Goal: Transaction & Acquisition: Purchase product/service

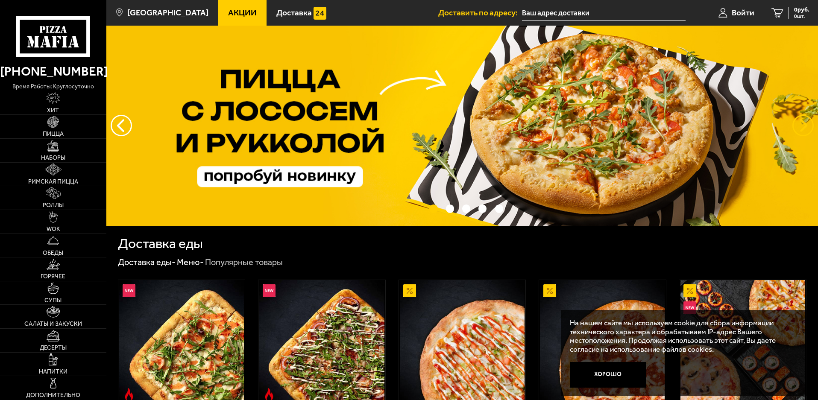
click at [800, 127] on button "предыдущий" at bounding box center [803, 125] width 21 height 21
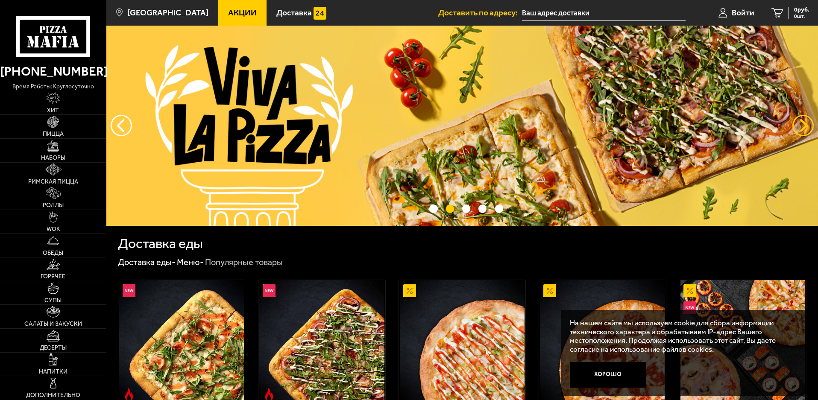
click at [800, 127] on button "предыдущий" at bounding box center [803, 125] width 21 height 21
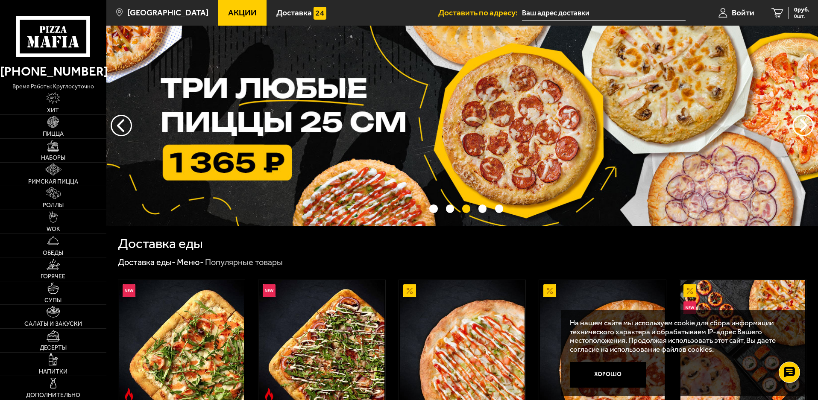
click at [572, 10] on input "text" at bounding box center [604, 13] width 164 height 16
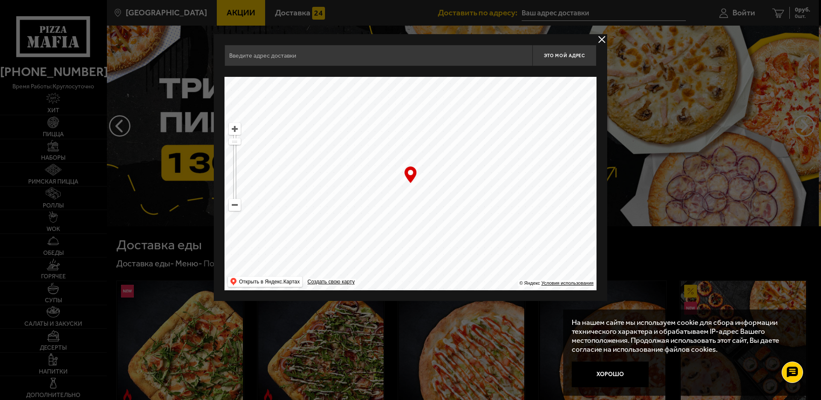
click at [601, 40] on button "delivery type" at bounding box center [601, 39] width 11 height 11
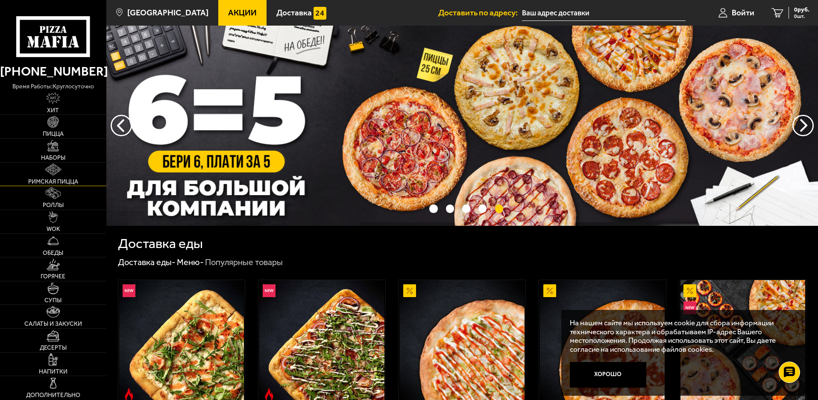
click at [53, 172] on img at bounding box center [53, 170] width 17 height 12
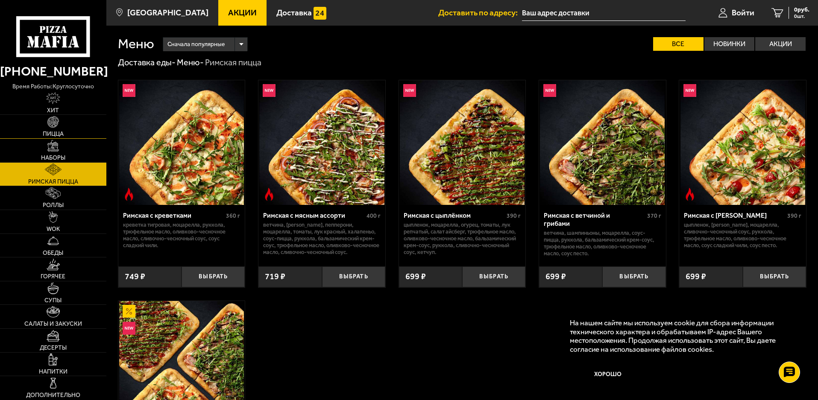
click at [74, 123] on link "Пицца" at bounding box center [53, 127] width 106 height 24
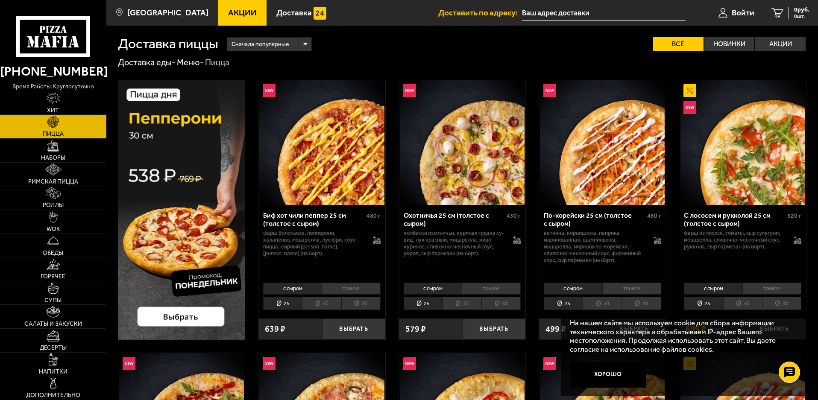
click at [69, 169] on link "Римская пицца" at bounding box center [53, 175] width 106 height 24
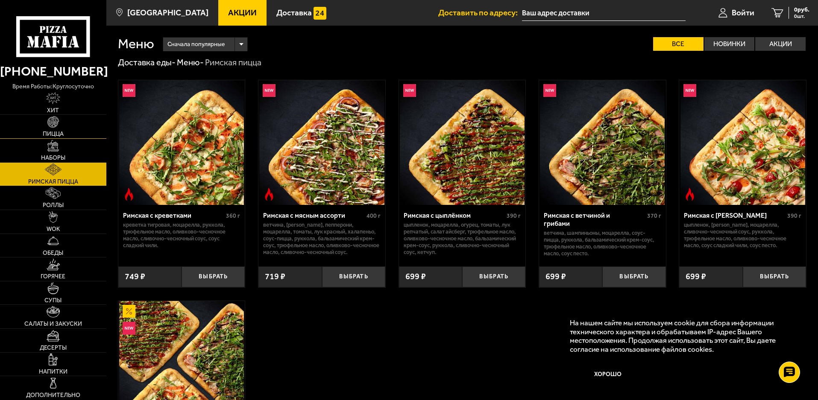
click at [55, 129] on link "Пицца" at bounding box center [53, 127] width 106 height 24
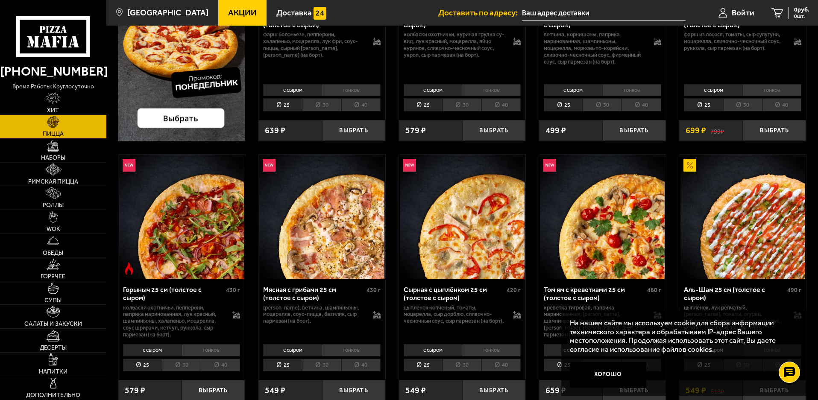
scroll to position [214, 0]
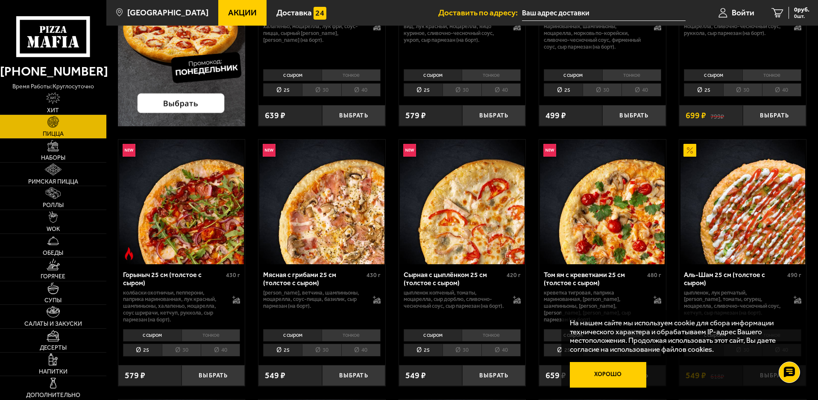
click at [619, 374] on button "Хорошо" at bounding box center [608, 375] width 77 height 26
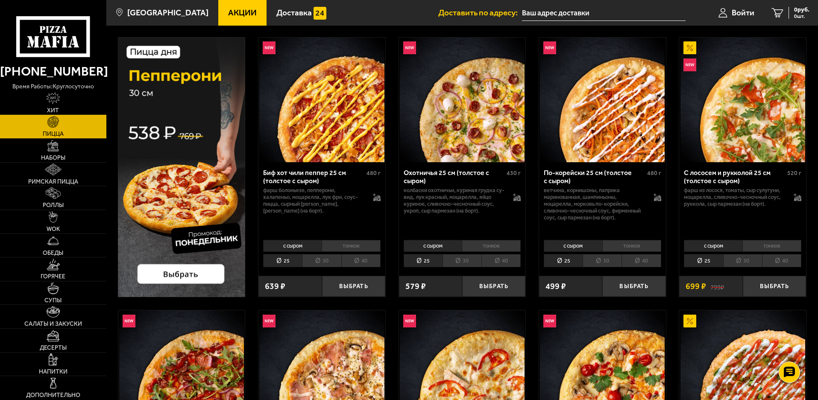
scroll to position [0, 0]
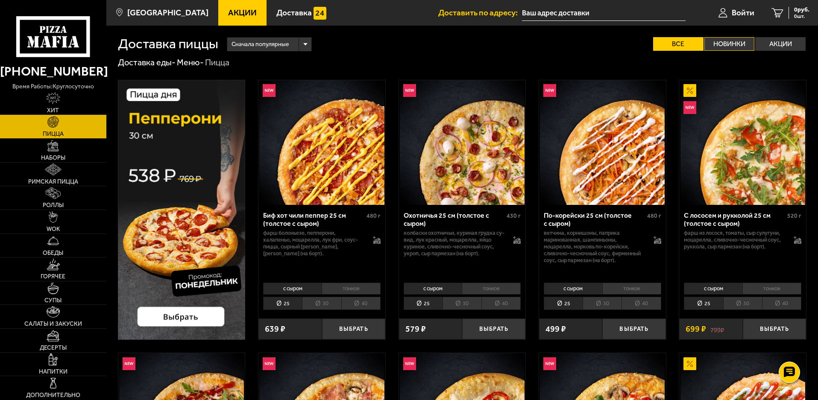
click at [726, 45] on label "Новинки" at bounding box center [730, 44] width 50 height 14
click at [0, 0] on input "Новинки" at bounding box center [0, 0] width 0 height 0
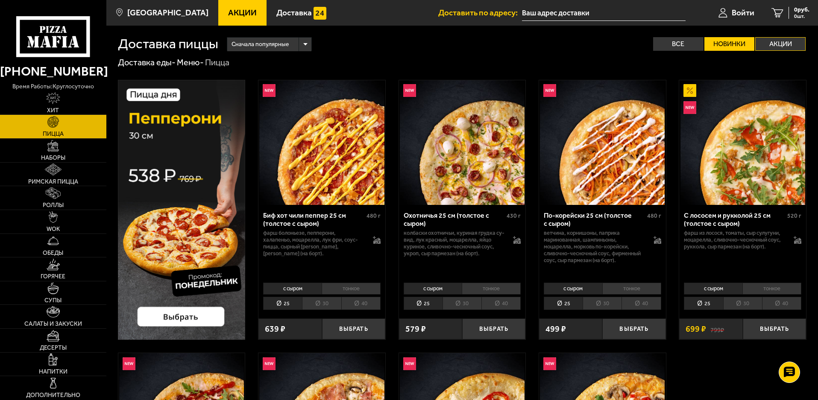
click at [788, 45] on label "Акции" at bounding box center [781, 44] width 50 height 14
click at [0, 0] on input "Акции" at bounding box center [0, 0] width 0 height 0
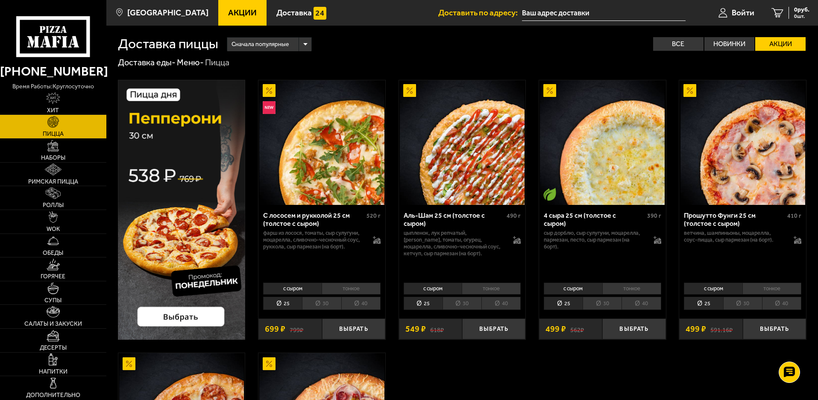
click at [785, 45] on label "Акции" at bounding box center [781, 44] width 50 height 14
click at [0, 0] on input "Акции" at bounding box center [0, 0] width 0 height 0
click at [56, 144] on img at bounding box center [53, 146] width 12 height 12
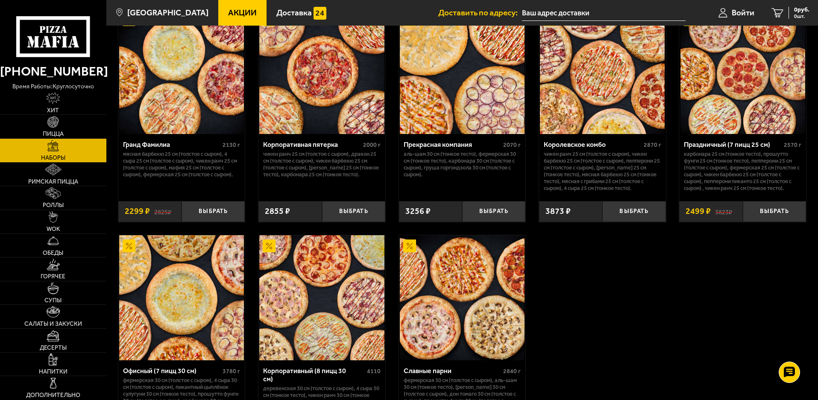
scroll to position [1183, 0]
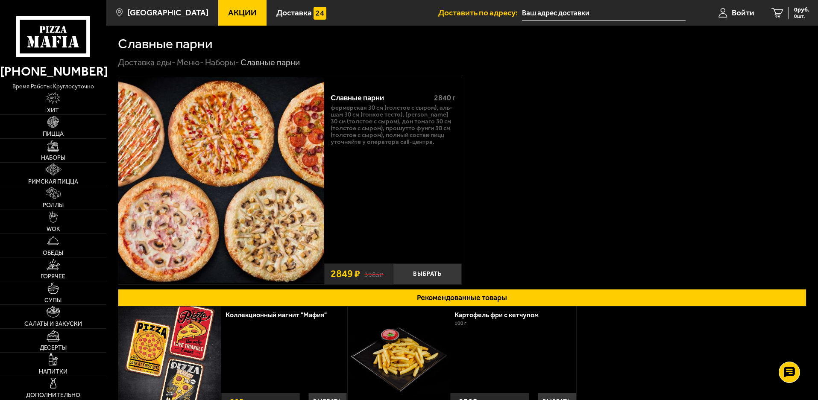
click at [570, 11] on input "text" at bounding box center [604, 13] width 164 height 16
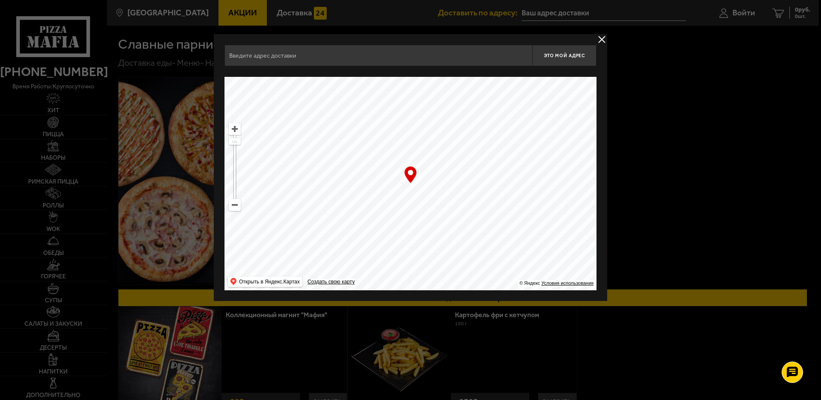
click at [351, 58] on input "text" at bounding box center [378, 55] width 308 height 21
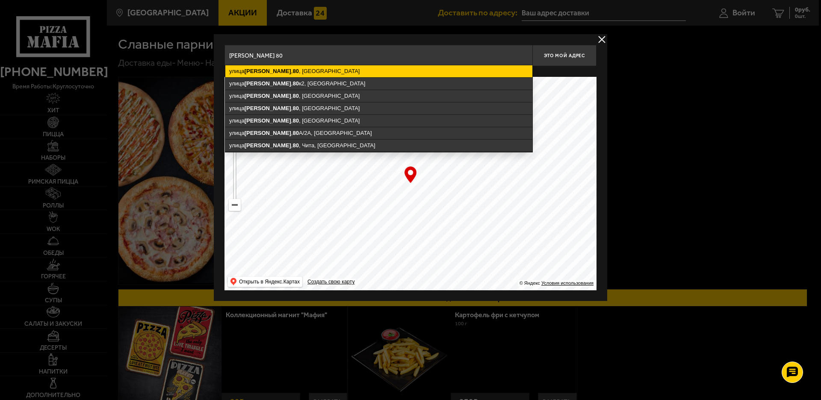
click at [347, 71] on ymaps "улица Бабушкина , 80 , Санкт-Петербург" at bounding box center [378, 71] width 307 height 12
type input "Санкт-Петербург, улица Бабушкина, 80"
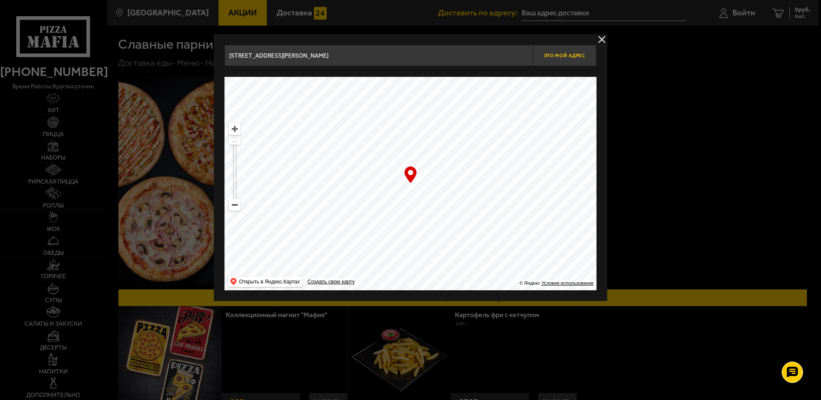
click at [571, 57] on span "Это мой адрес" at bounding box center [564, 56] width 41 height 6
type input "улица Бабушкина, 80"
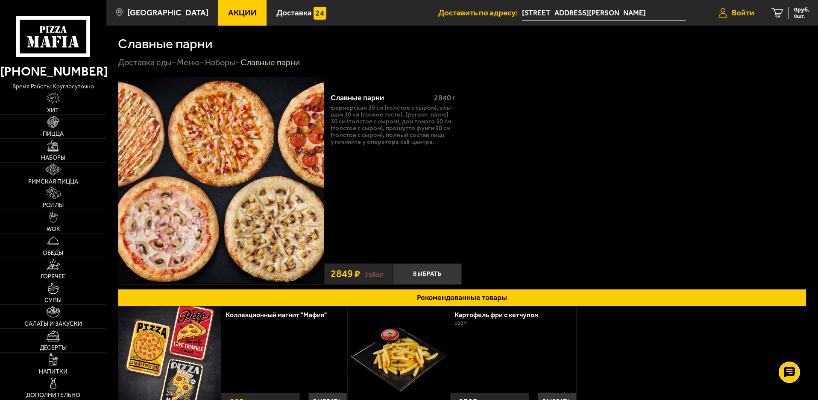
click at [736, 11] on span "Войти" at bounding box center [743, 13] width 23 height 8
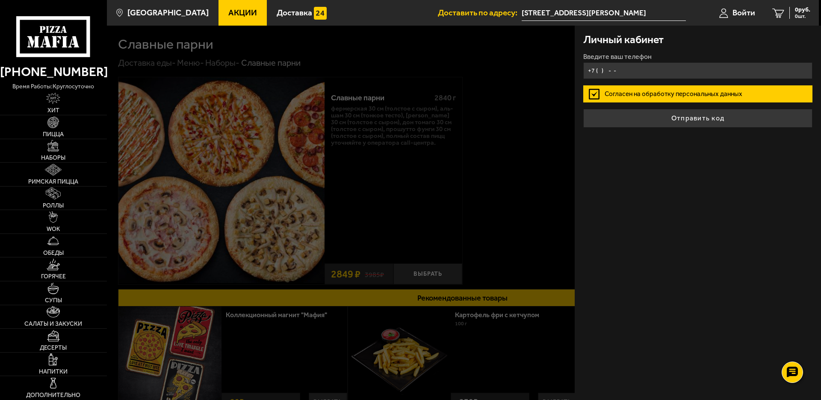
click at [602, 72] on input "+7 ( ) - -" at bounding box center [697, 70] width 229 height 17
type input "+7 (903) 092-03-12"
click at [630, 95] on label "Согласен на обработку персональных данных" at bounding box center [697, 93] width 229 height 17
click at [0, 0] on input "Согласен на обработку персональных данных" at bounding box center [0, 0] width 0 height 0
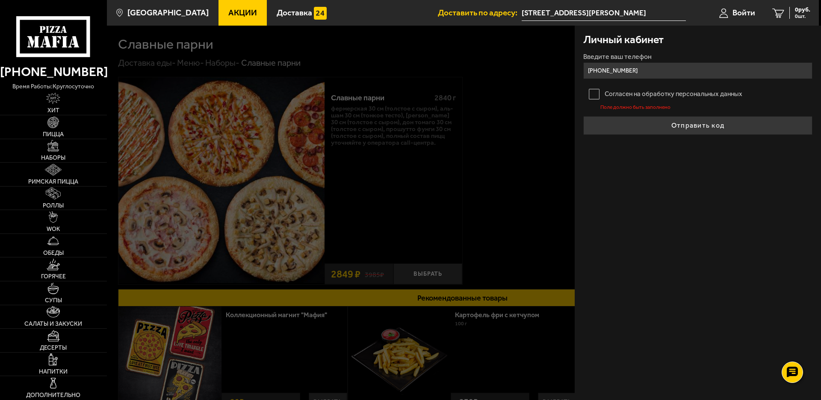
click at [630, 95] on label "Согласен на обработку персональных данных" at bounding box center [697, 93] width 229 height 17
click at [0, 0] on input "Согласен на обработку персональных данных" at bounding box center [0, 0] width 0 height 0
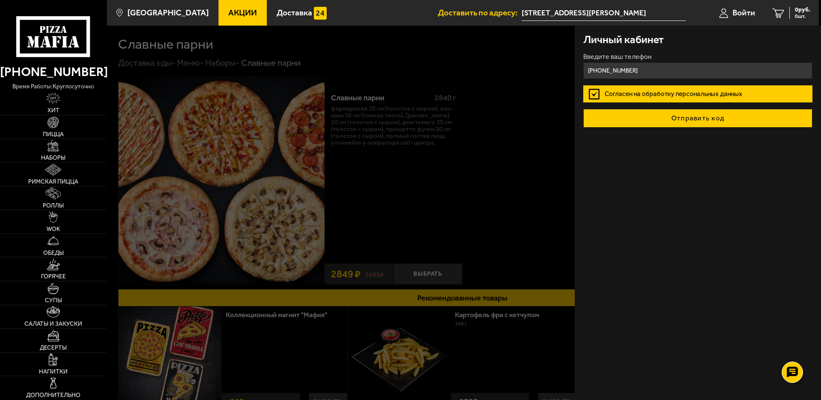
click at [721, 122] on button "Отправить код" at bounding box center [697, 118] width 229 height 19
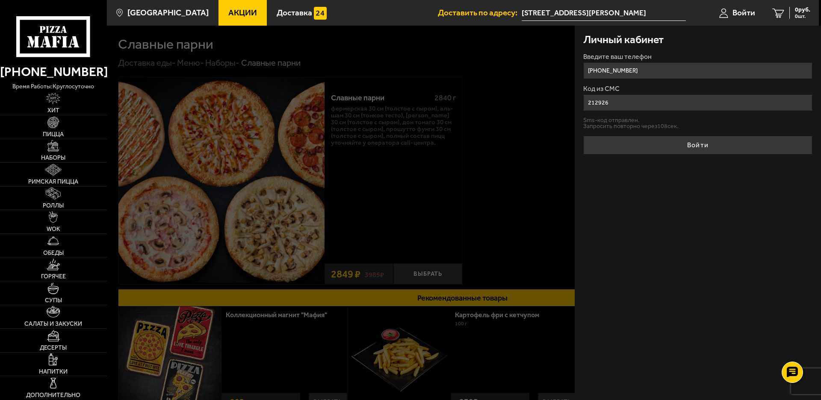
type input "212926"
click at [583, 136] on button "Войти" at bounding box center [697, 145] width 229 height 19
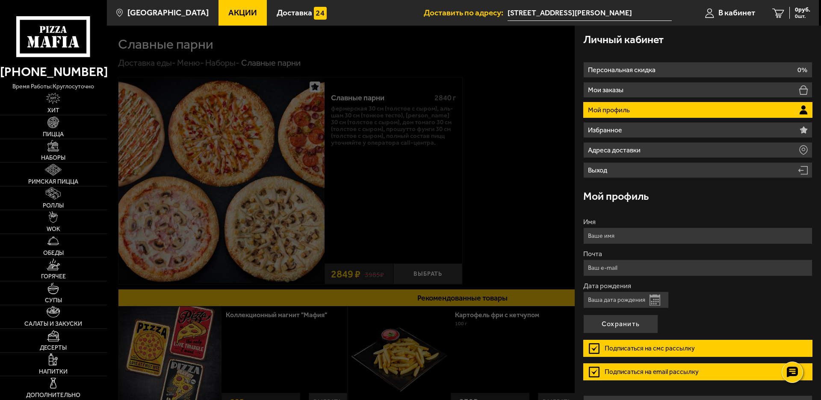
click at [623, 302] on input "Дата рождения" at bounding box center [625, 300] width 85 height 17
type input "06.10.1995"
click at [583, 315] on button "Сохранить" at bounding box center [620, 324] width 75 height 19
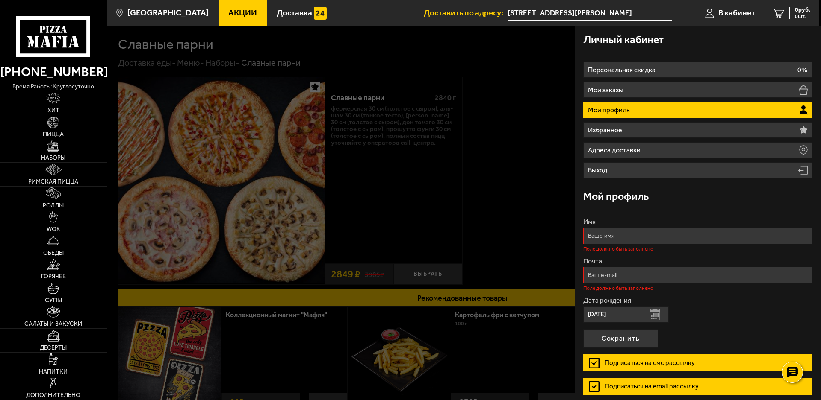
click at [633, 241] on input "Имя" at bounding box center [697, 236] width 229 height 17
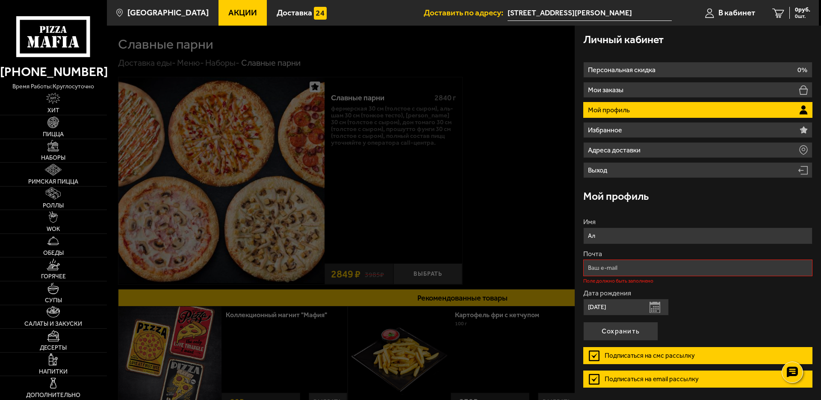
type input "Александр"
click at [630, 267] on input "Почта" at bounding box center [697, 268] width 229 height 17
type input "Skiffieo58@gmail.com"
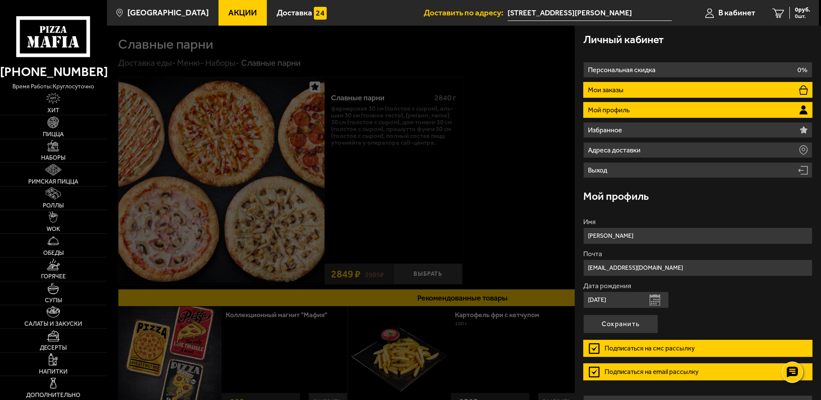
click at [634, 88] on li "Мои заказы" at bounding box center [697, 90] width 229 height 16
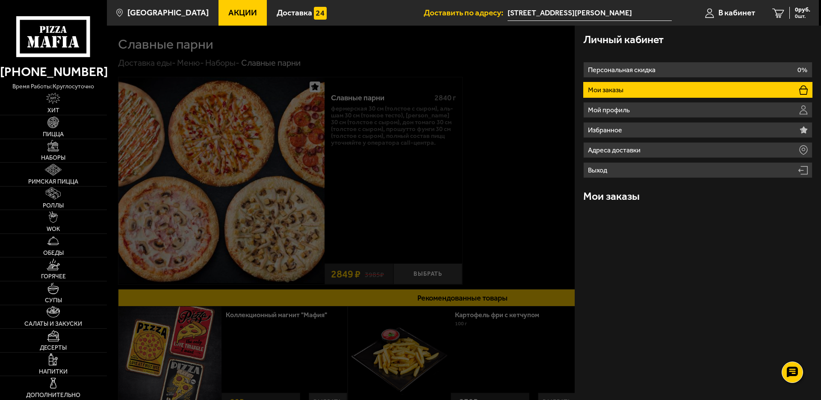
click at [634, 88] on li "Мои заказы" at bounding box center [697, 90] width 229 height 16
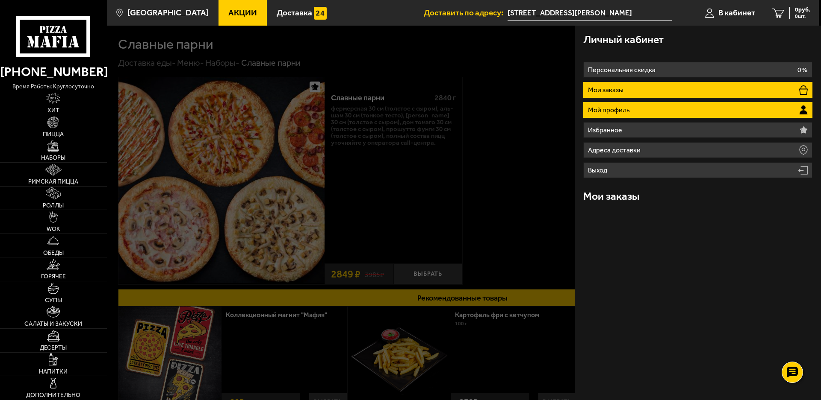
click at [641, 111] on li "Мой профиль" at bounding box center [697, 110] width 229 height 16
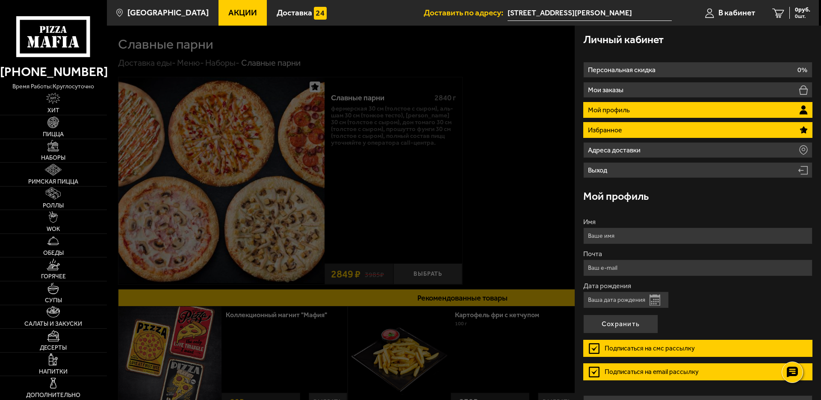
click at [639, 129] on li "Избранное" at bounding box center [697, 130] width 229 height 16
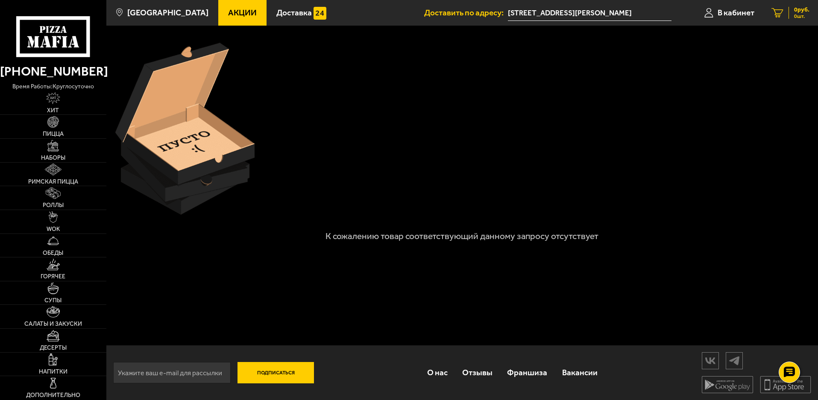
click at [813, 14] on link "0 руб. 0 шт." at bounding box center [790, 13] width 55 height 26
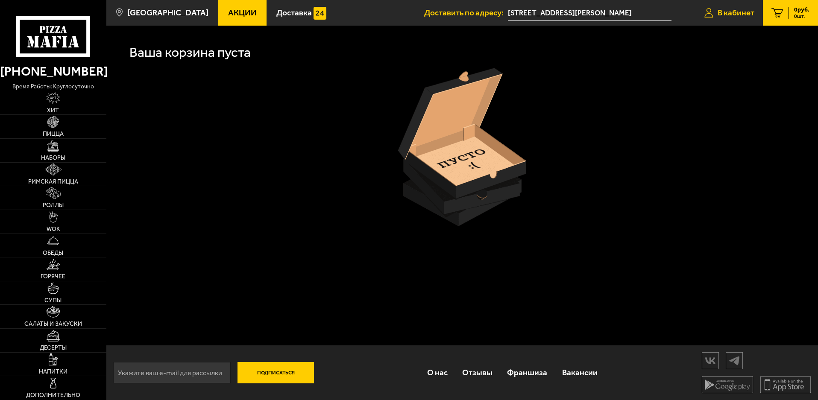
click at [745, 13] on span "В кабинет" at bounding box center [736, 13] width 37 height 8
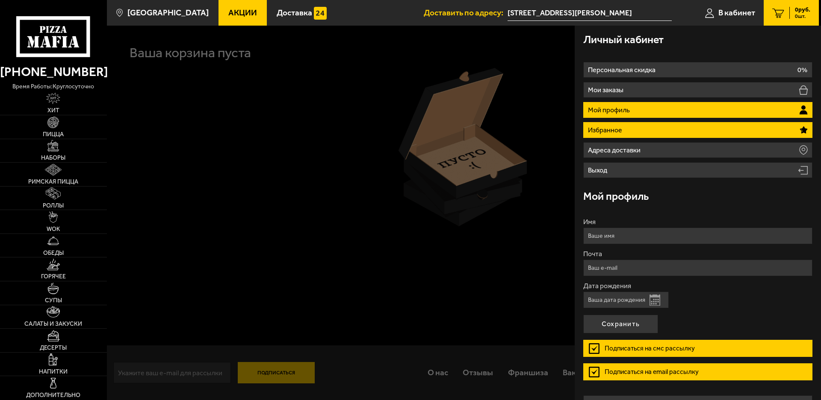
click at [669, 129] on li "Избранное" at bounding box center [697, 130] width 229 height 16
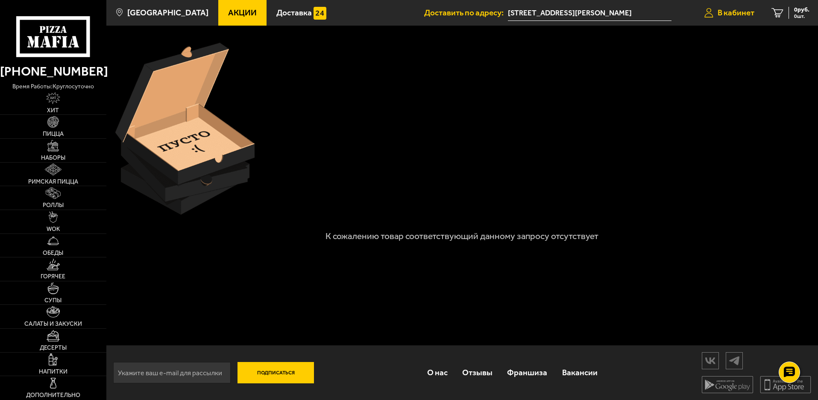
click at [736, 18] on link "В кабинет" at bounding box center [729, 13] width 67 height 26
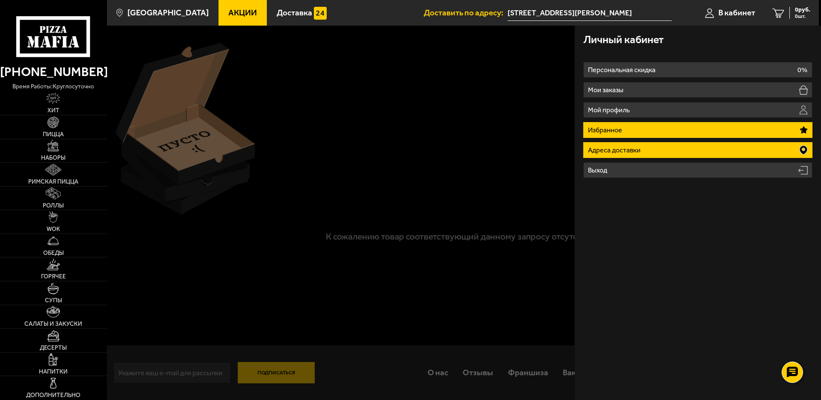
click at [657, 151] on li "Адреса доставки" at bounding box center [697, 150] width 229 height 16
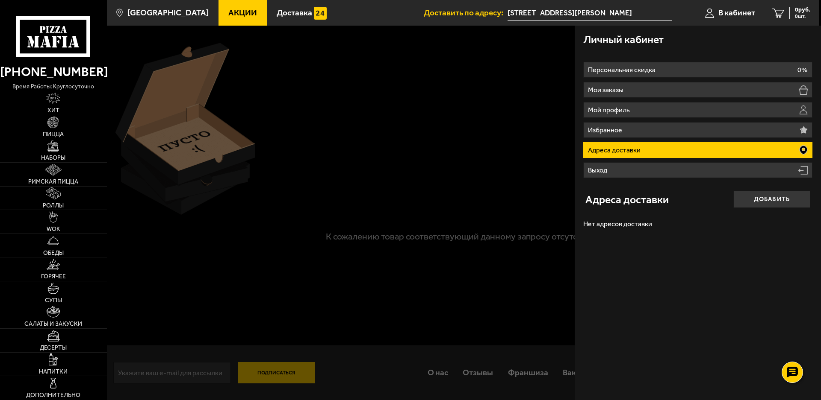
click at [548, 62] on div at bounding box center [517, 226] width 821 height 400
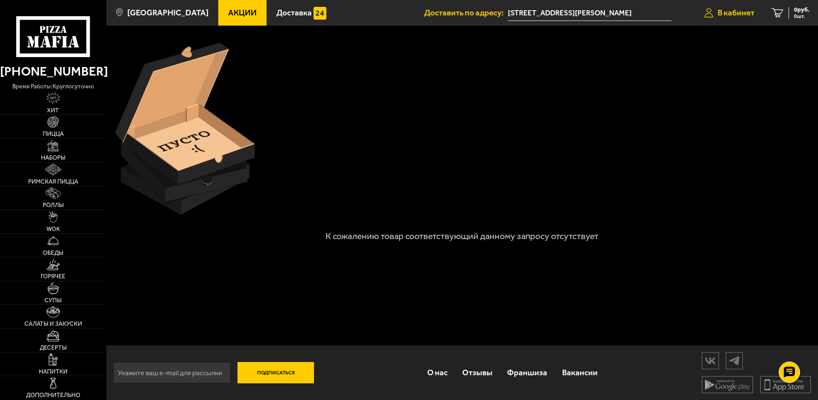
click at [726, 14] on span "В кабинет" at bounding box center [736, 13] width 37 height 8
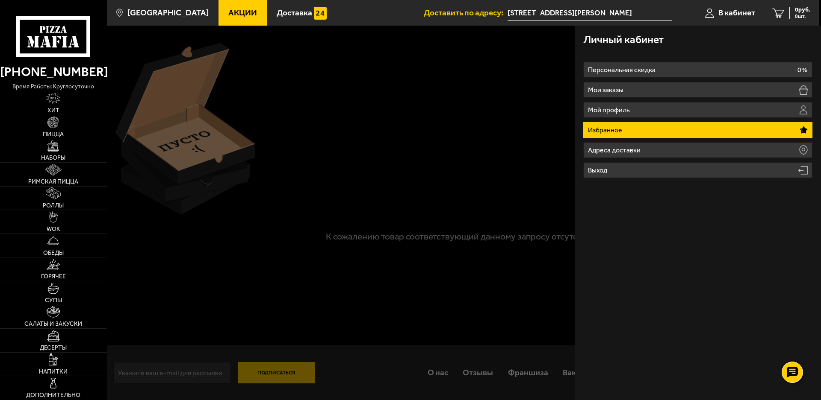
click at [410, 171] on div at bounding box center [517, 226] width 821 height 400
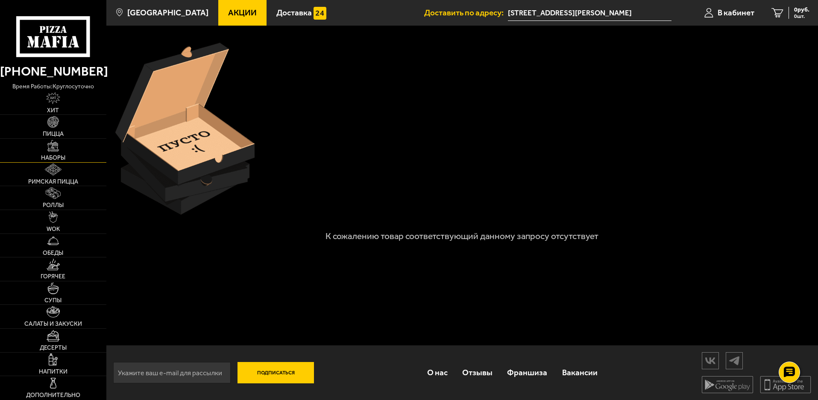
click at [53, 156] on span "Наборы" at bounding box center [53, 158] width 24 height 6
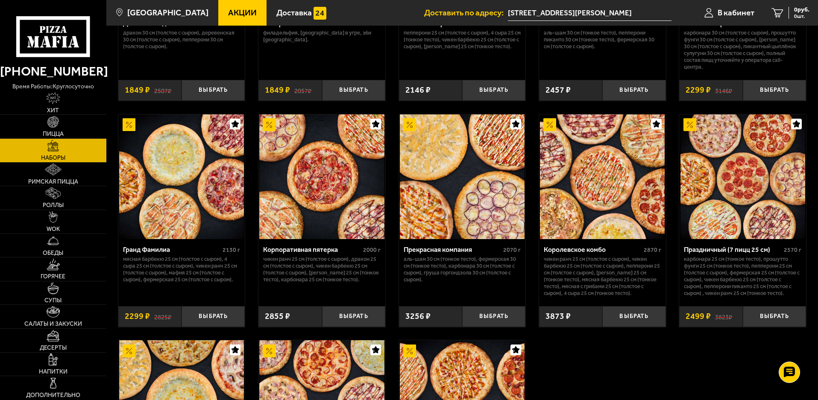
scroll to position [1055, 0]
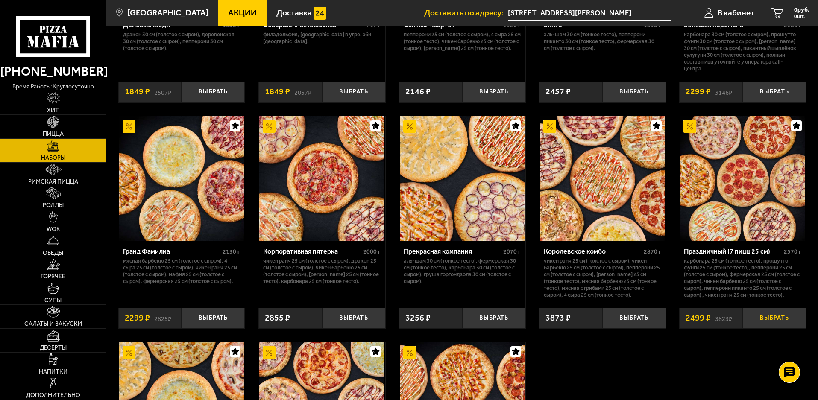
click at [779, 319] on button "Выбрать" at bounding box center [774, 318] width 63 height 21
click at [798, 12] on span "2499 руб." at bounding box center [797, 10] width 26 height 6
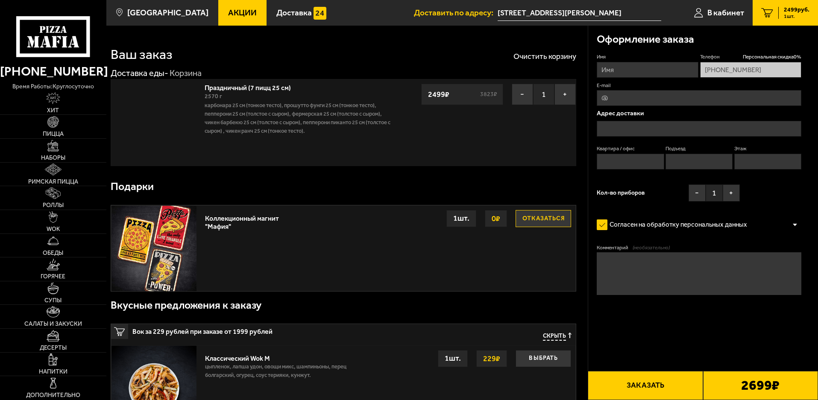
type input "улица Бабушкина, 80"
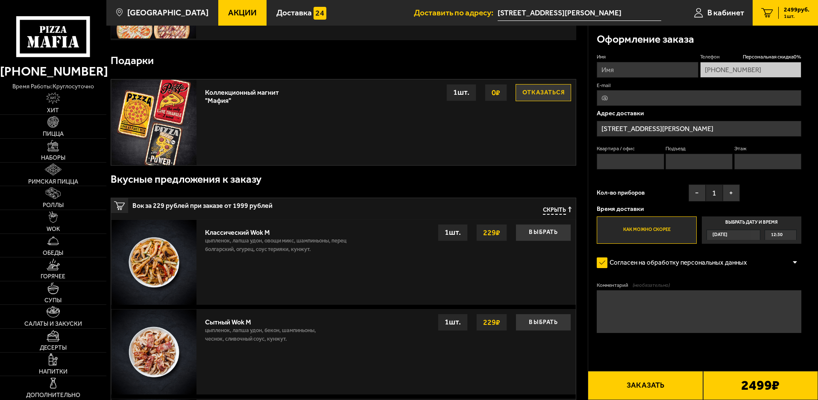
scroll to position [125, 0]
click at [645, 67] on input "Имя" at bounding box center [647, 70] width 101 height 16
type input "Александр"
click at [644, 98] on input "E-mail" at bounding box center [699, 98] width 205 height 16
type input "Skiffieo58@gmail.com"
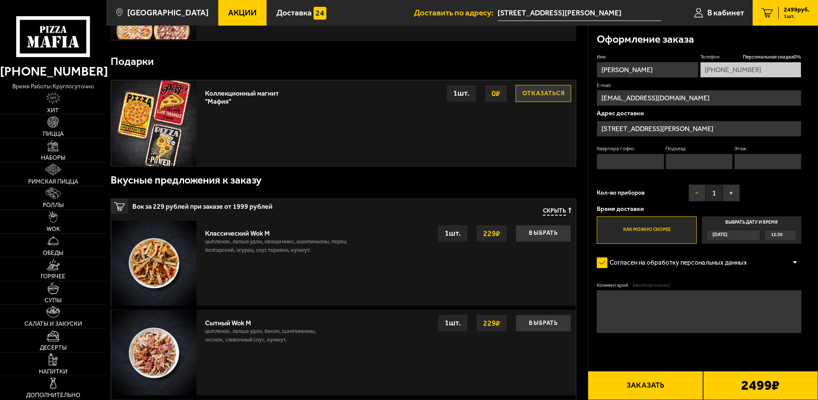
click at [694, 199] on button "−" at bounding box center [697, 193] width 17 height 17
click at [726, 235] on span "Сегодня" at bounding box center [720, 235] width 15 height 10
click at [0, 0] on input "Выбрать дату и время Сегодня 12:30" at bounding box center [0, 0] width 0 height 0
click at [793, 235] on div "12:30" at bounding box center [780, 235] width 31 height 10
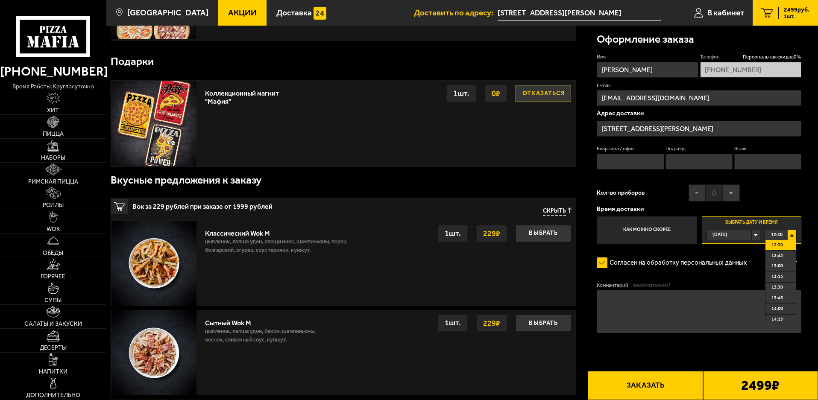
click at [793, 235] on div "12:30" at bounding box center [780, 235] width 31 height 10
click at [796, 234] on div "12:30" at bounding box center [780, 235] width 31 height 10
click at [784, 255] on li "12:45" at bounding box center [781, 256] width 30 height 11
click at [792, 235] on div "12:45" at bounding box center [780, 235] width 31 height 10
click at [784, 265] on li "13:00" at bounding box center [781, 267] width 30 height 11
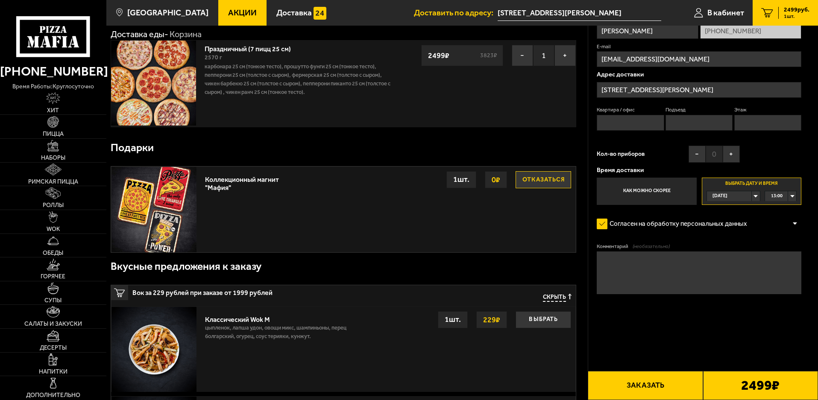
scroll to position [0, 0]
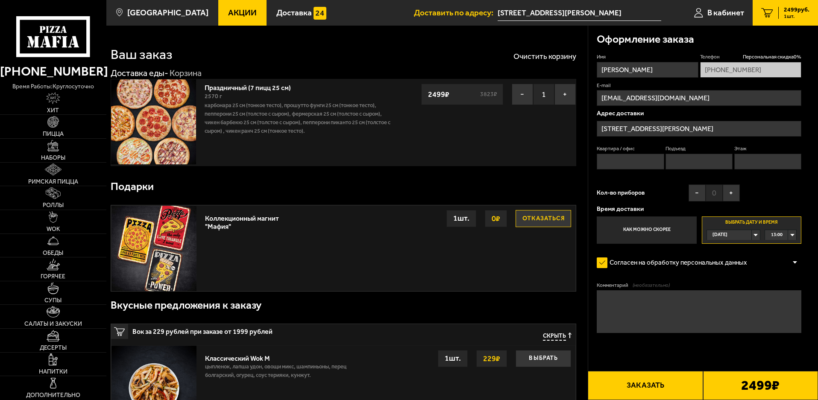
click at [642, 389] on button "Заказать" at bounding box center [645, 385] width 115 height 29
click at [649, 163] on input "Квартира / офис" at bounding box center [630, 162] width 67 height 16
click at [689, 163] on input "Подъезд" at bounding box center [699, 162] width 67 height 16
click at [756, 159] on input "Этаж" at bounding box center [768, 162] width 67 height 16
type input "1"
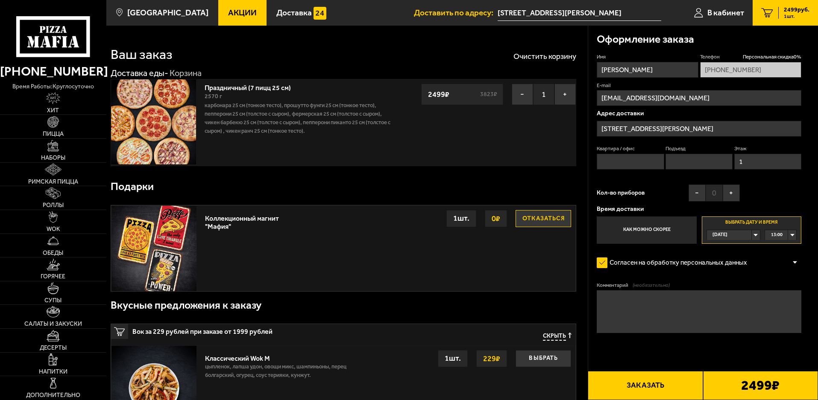
click at [707, 162] on input "Подъезд" at bounding box center [699, 162] width 67 height 16
click at [665, 197] on div "Кол-во приборов − 0 +" at bounding box center [668, 195] width 143 height 21
click at [655, 387] on button "Заказать" at bounding box center [645, 385] width 115 height 29
click at [687, 168] on input "Подъезд" at bounding box center [699, 162] width 67 height 16
type input "1"
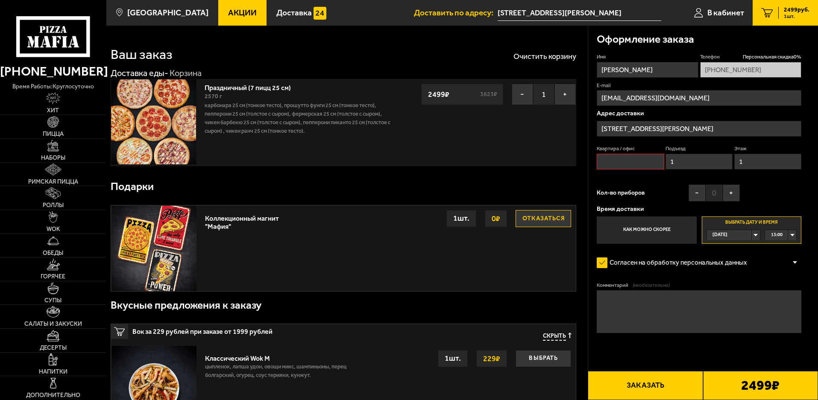
click at [632, 162] on input "Квартира / офис" at bounding box center [630, 162] width 67 height 16
type input "1"
click at [630, 383] on button "Заказать" at bounding box center [645, 385] width 115 height 29
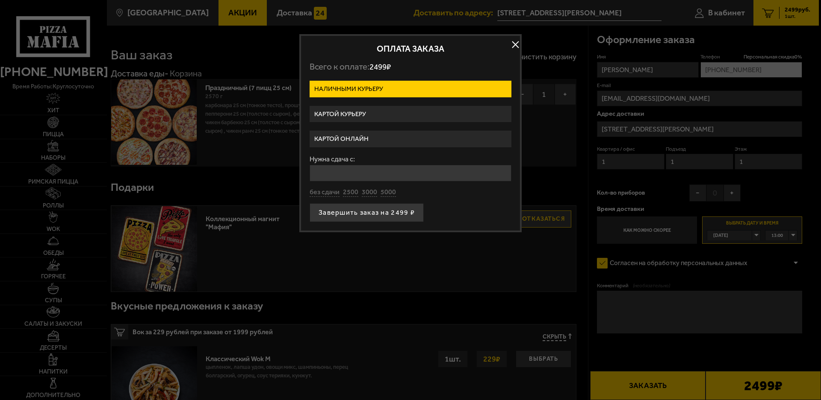
click at [362, 115] on label "Картой курьеру" at bounding box center [410, 114] width 202 height 17
click at [0, 0] on input "Картой курьеру" at bounding box center [0, 0] width 0 height 0
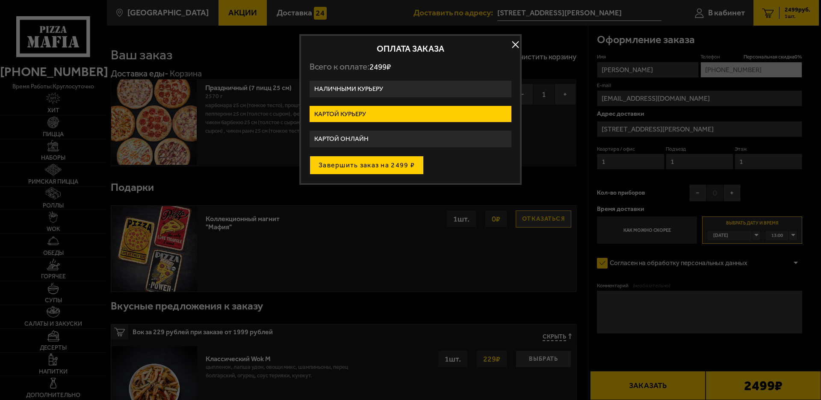
click at [364, 168] on button "Завершить заказ на 2499 ₽" at bounding box center [366, 165] width 114 height 19
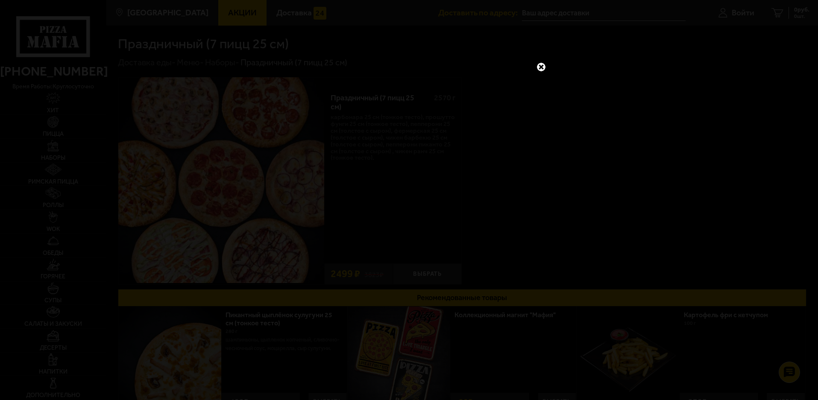
click at [541, 66] on link at bounding box center [541, 67] width 11 height 11
